Goal: Information Seeking & Learning: Learn about a topic

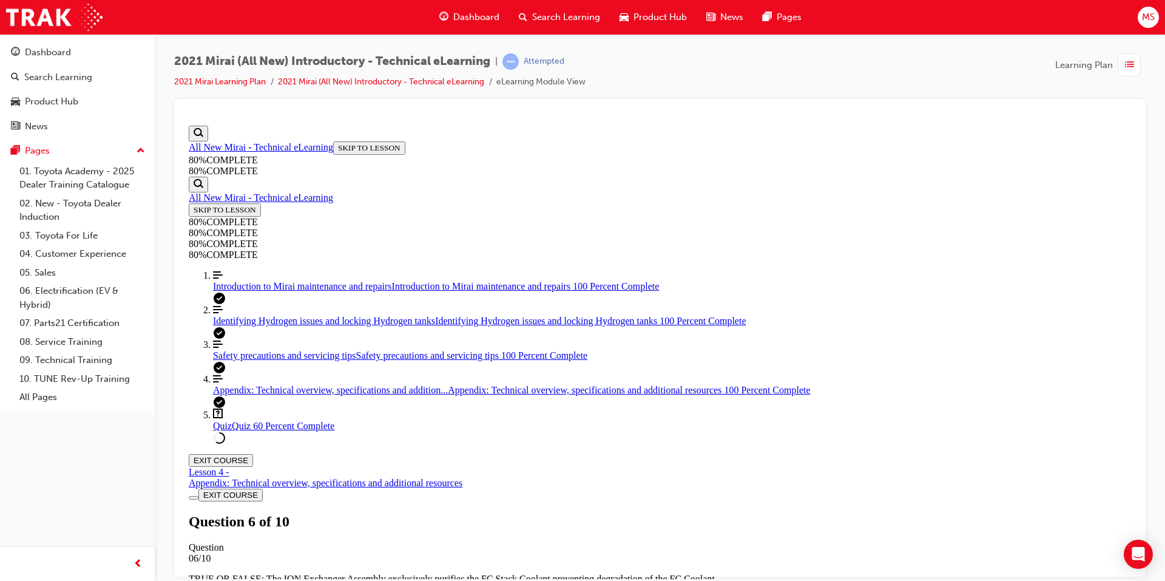
scroll to position [44, 0]
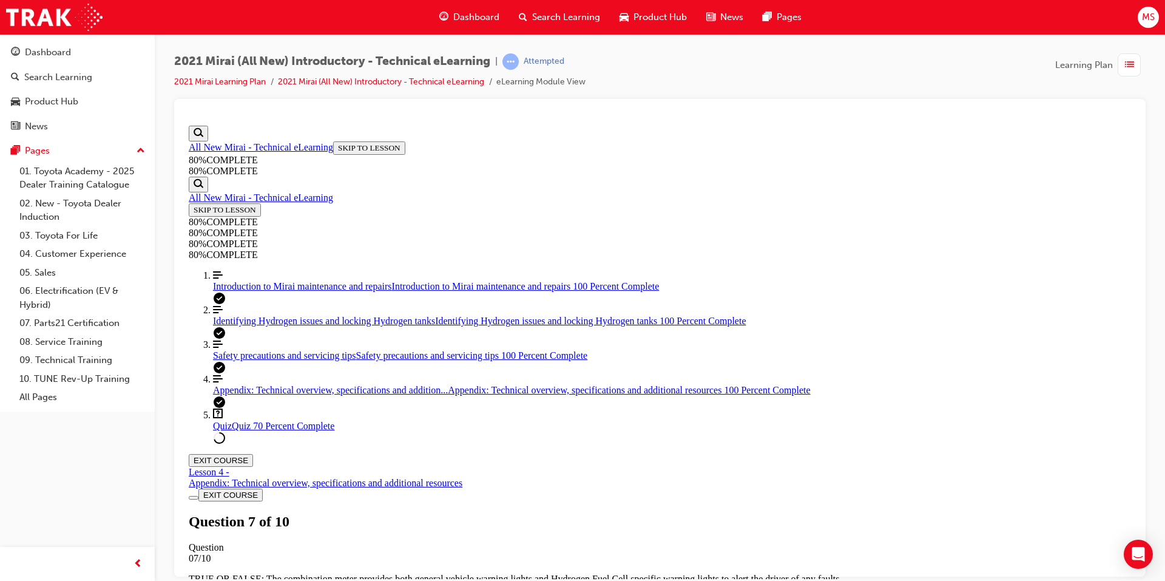
scroll to position [44, 0]
drag, startPoint x: 637, startPoint y: 455, endPoint x: 700, endPoint y: 528, distance: 95.9
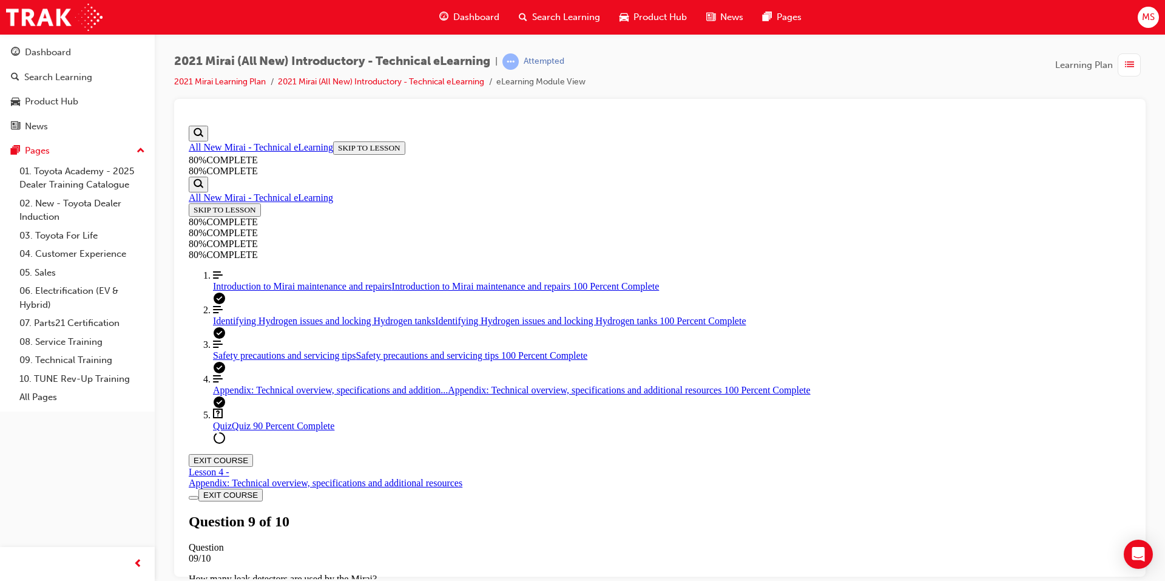
drag, startPoint x: 710, startPoint y: 544, endPoint x: 703, endPoint y: 531, distance: 13.8
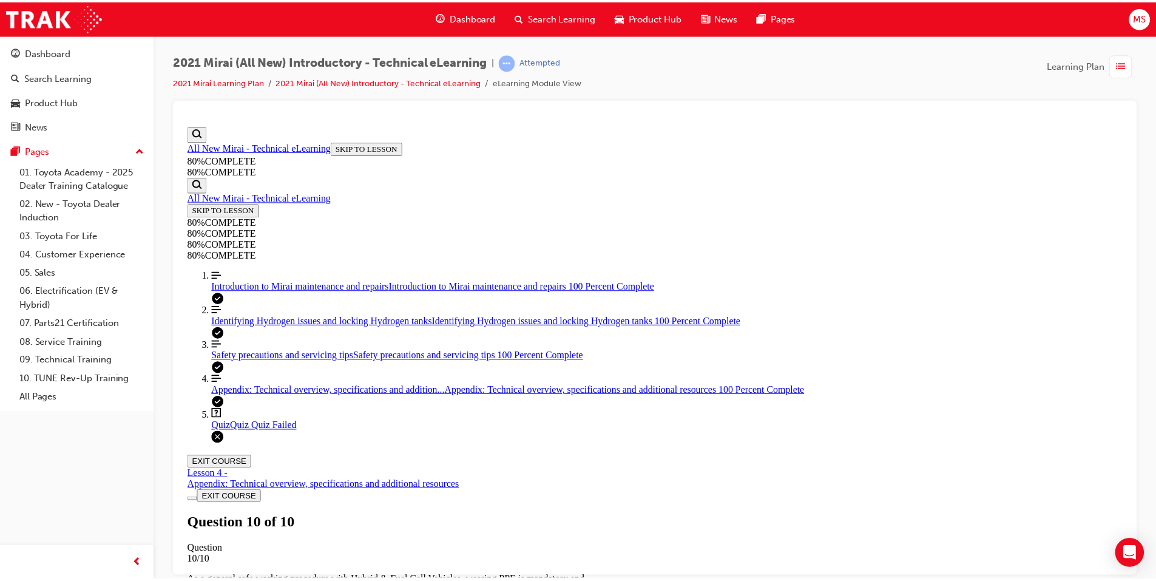
scroll to position [44, 0]
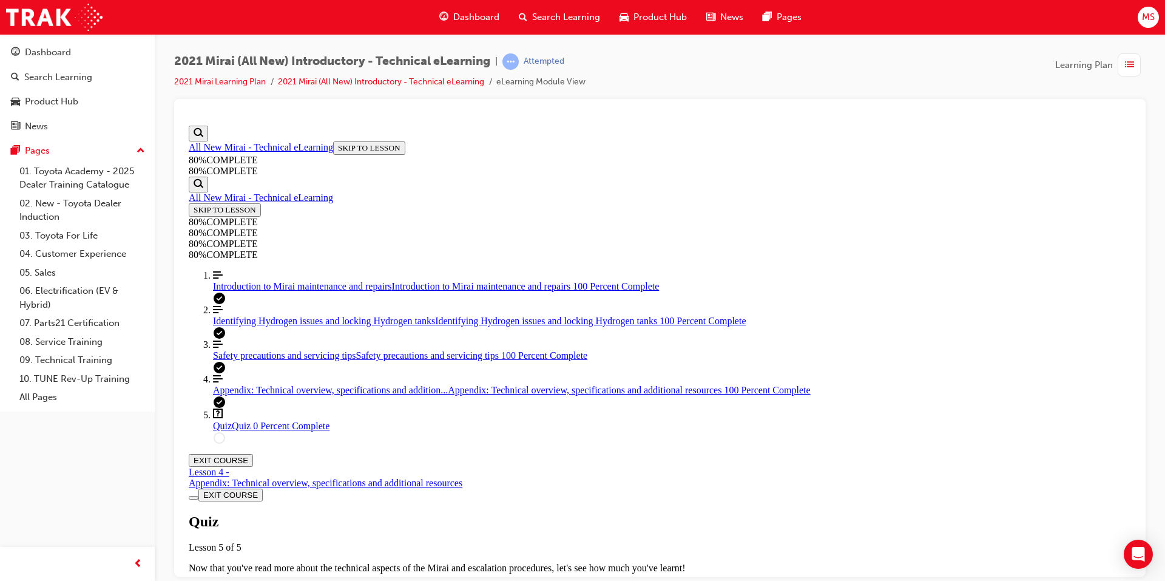
click at [242, 580] on span "TAKE AGAIN" at bounding box center [218, 588] width 49 height 9
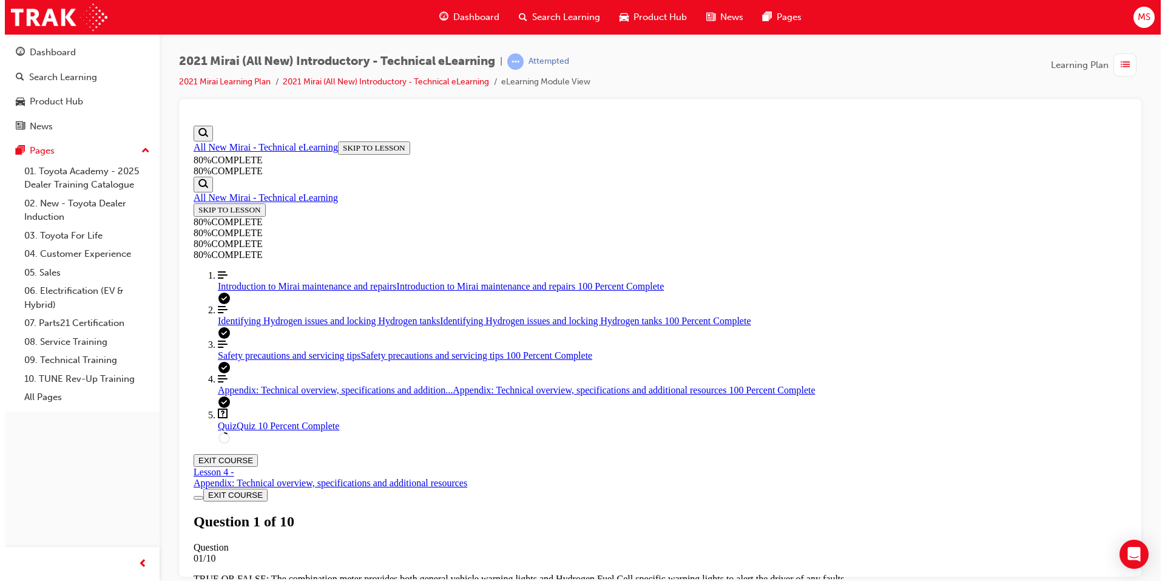
scroll to position [44, 0]
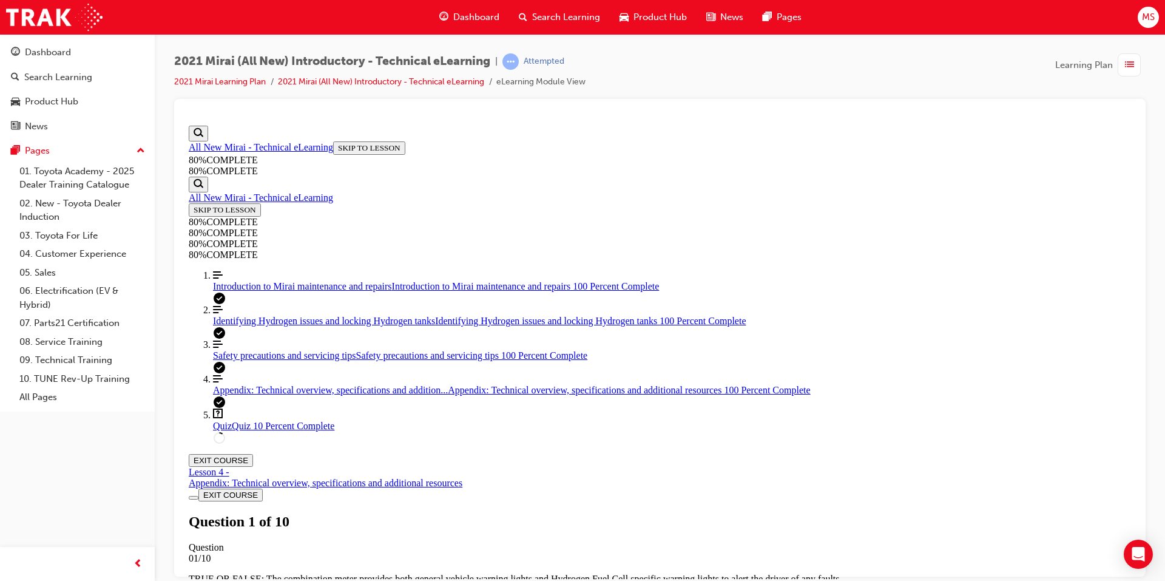
drag, startPoint x: 639, startPoint y: 443, endPoint x: 696, endPoint y: 468, distance: 61.9
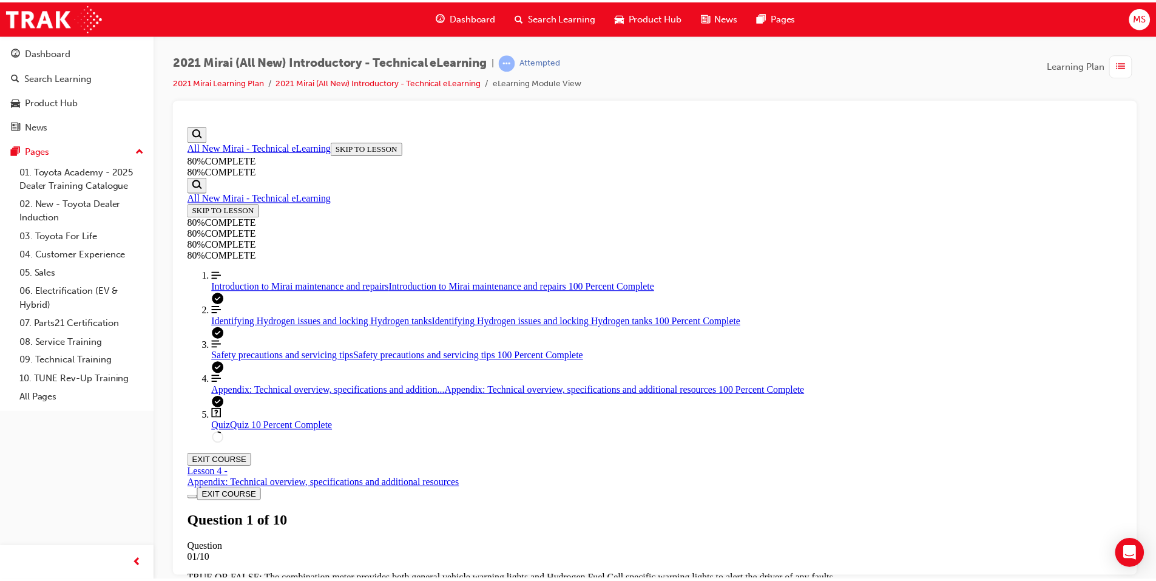
scroll to position [44, 0]
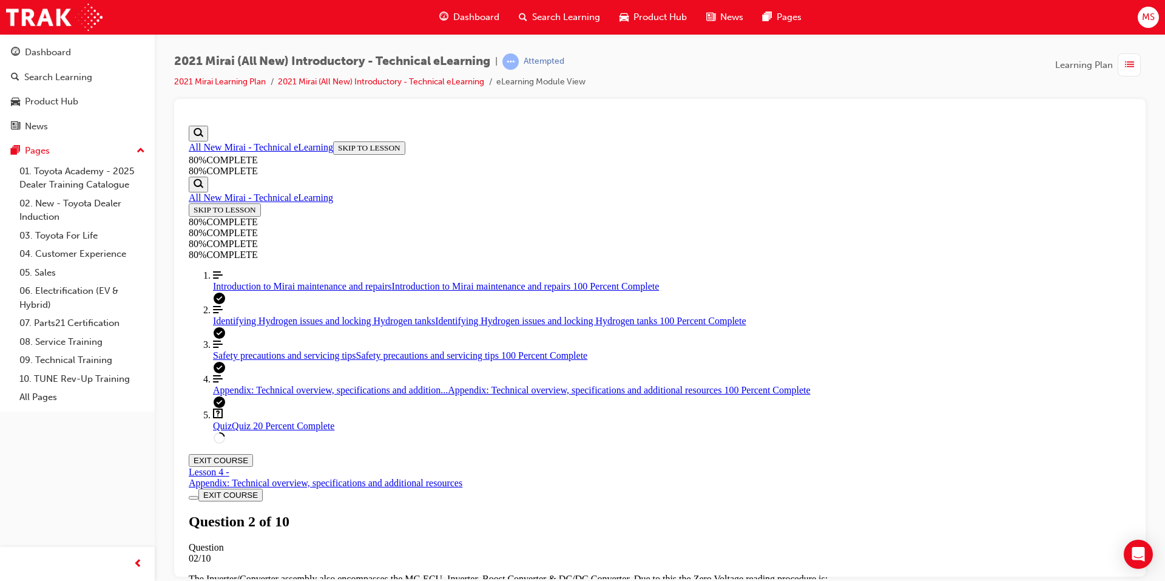
drag, startPoint x: 559, startPoint y: 374, endPoint x: 564, endPoint y: 384, distance: 11.4
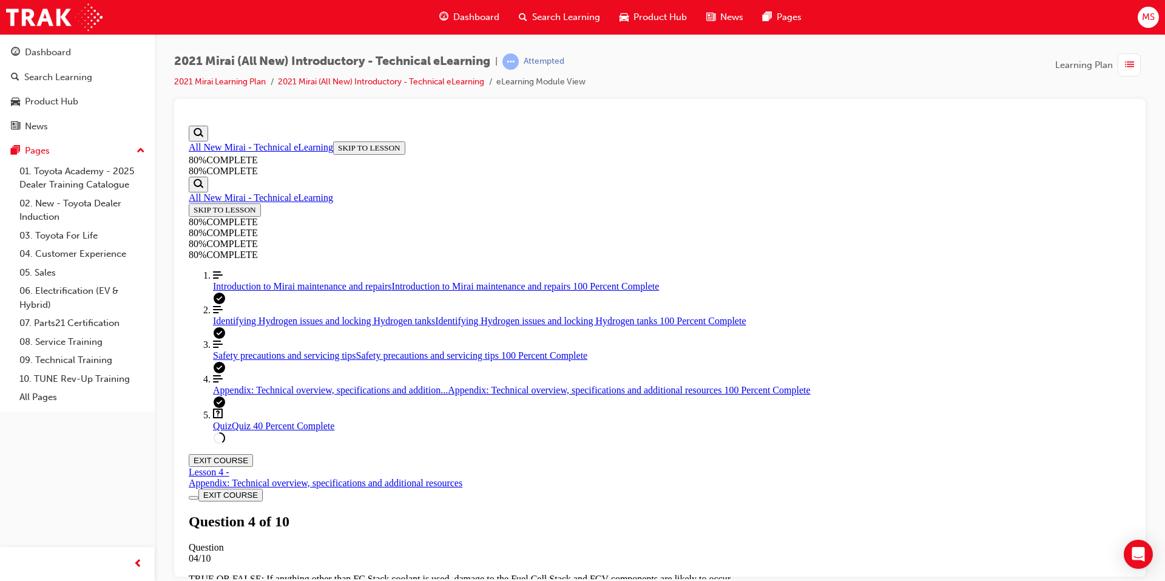
scroll to position [44, 0]
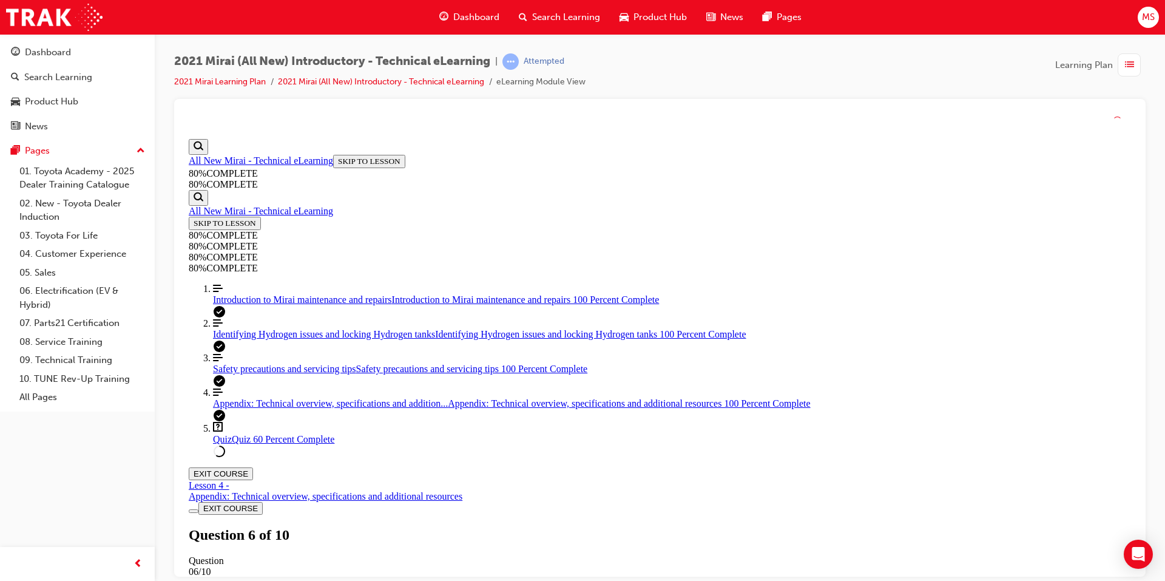
scroll to position [44, 0]
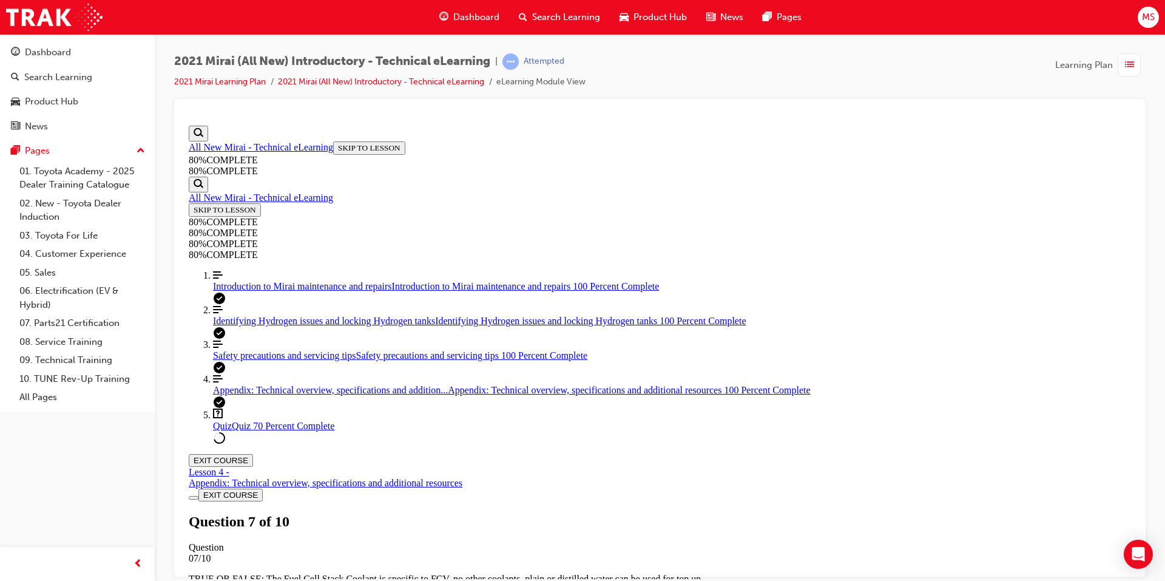
click at [1155, 13] on span "MS" at bounding box center [1148, 17] width 13 height 14
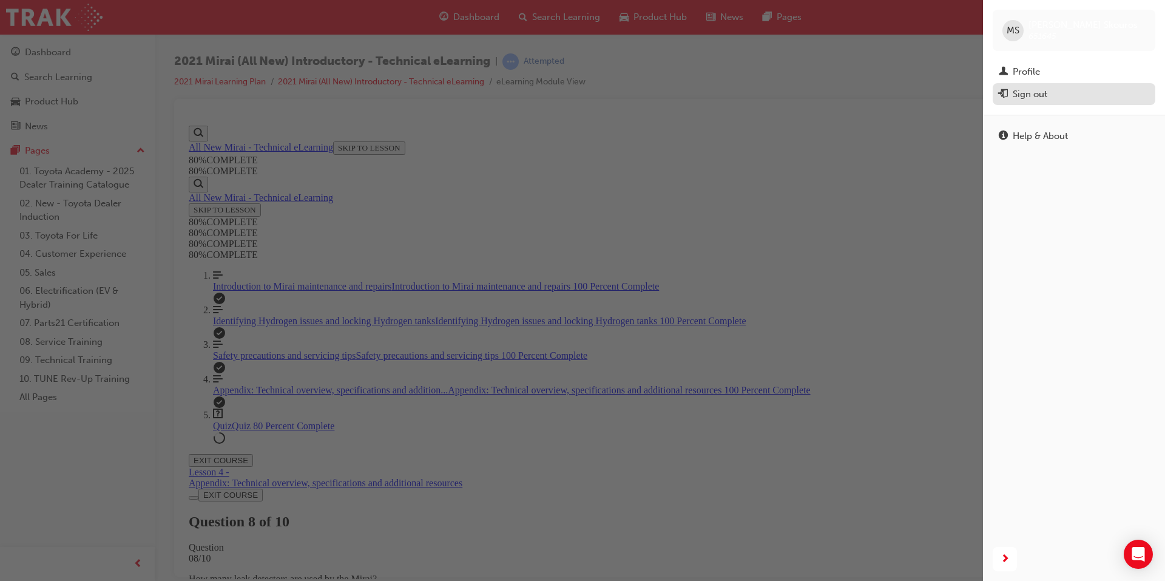
click at [1023, 86] on button "Sign out" at bounding box center [1074, 94] width 163 height 22
